Goal: Communication & Community: Ask a question

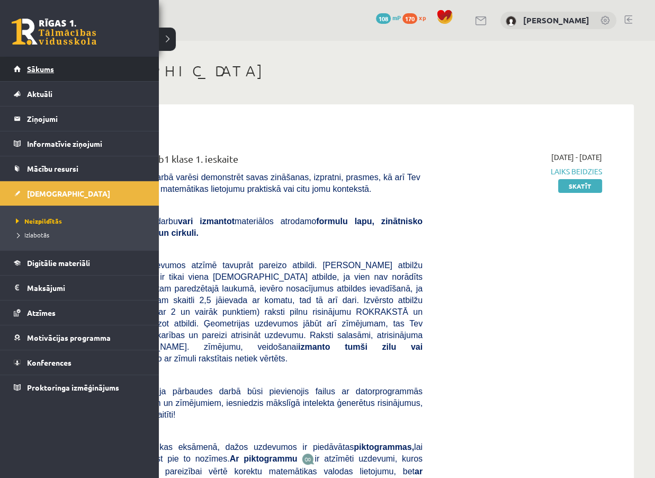
click at [42, 71] on span "Sākums" at bounding box center [40, 69] width 27 height 10
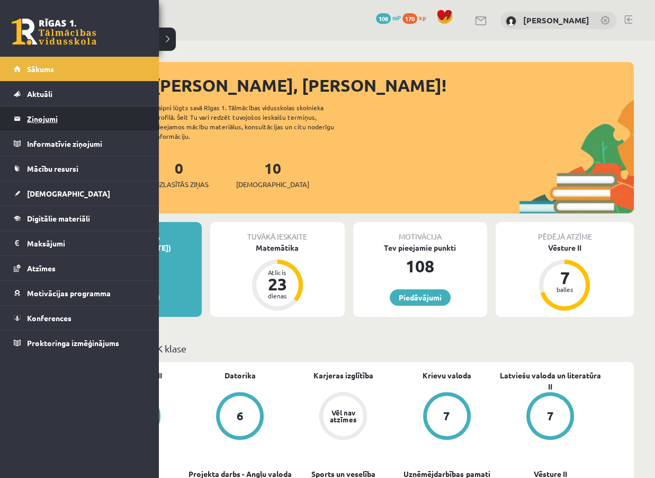
click at [32, 119] on legend "Ziņojumi 0" at bounding box center [86, 118] width 119 height 24
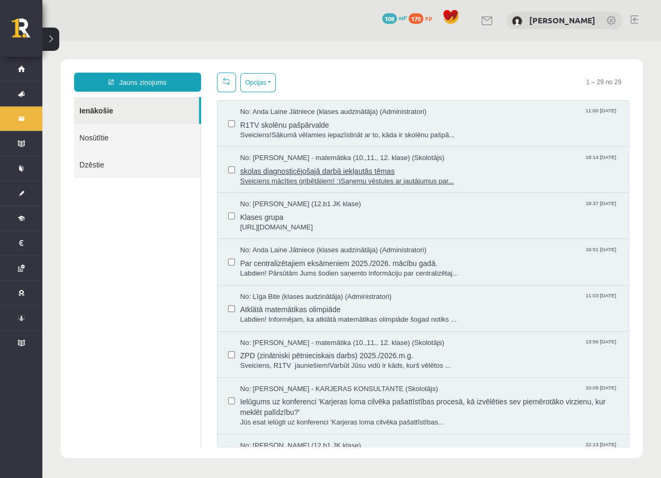
click at [298, 177] on span "Sveiciens mācīties gribētājiem! :)Saņemu vēstules ar jautājumus par..." at bounding box center [429, 181] width 378 height 10
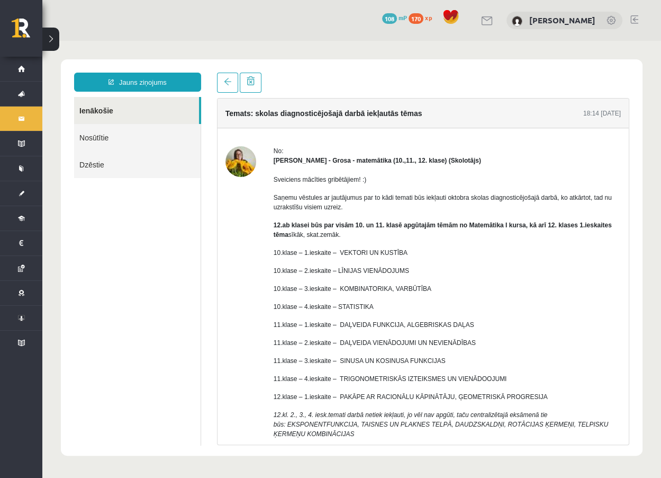
click at [229, 268] on div at bounding box center [241, 323] width 31 height 355
